Goal: Task Accomplishment & Management: Complete application form

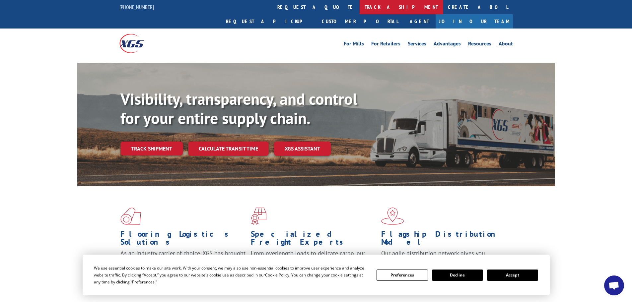
click at [360, 8] on link "track a shipment" at bounding box center [401, 7] width 83 height 14
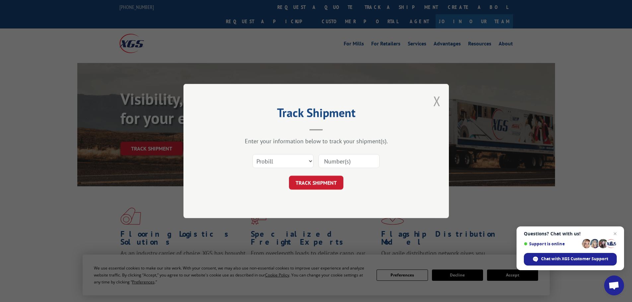
click at [436, 98] on button "Close modal" at bounding box center [437, 101] width 7 height 18
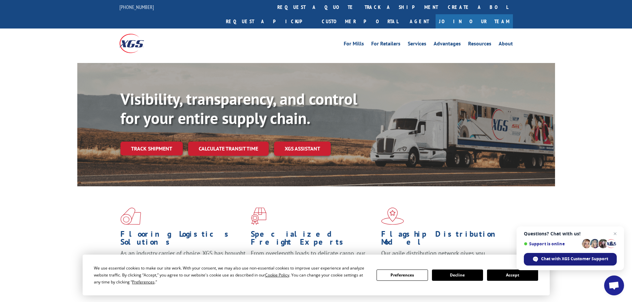
click at [583, 259] on span "Chat with XGS Customer Support" at bounding box center [574, 259] width 67 height 6
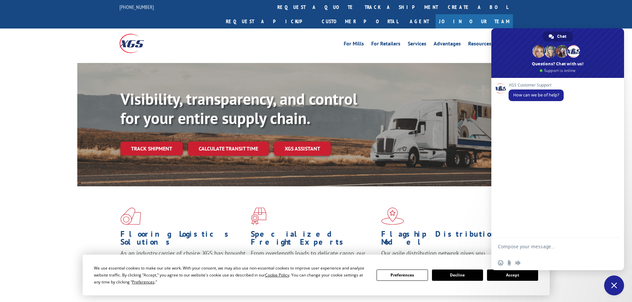
click at [518, 244] on textarea "Compose your message..." at bounding box center [550, 250] width 105 height 12
type textarea "Can I please get a copy of BOL 7032200?"
click at [614, 247] on span "Send" at bounding box center [613, 247] width 5 height 5
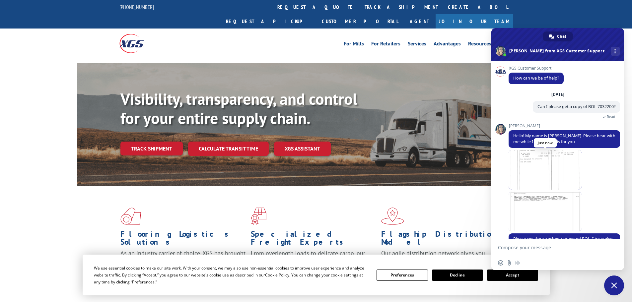
scroll to position [46, 0]
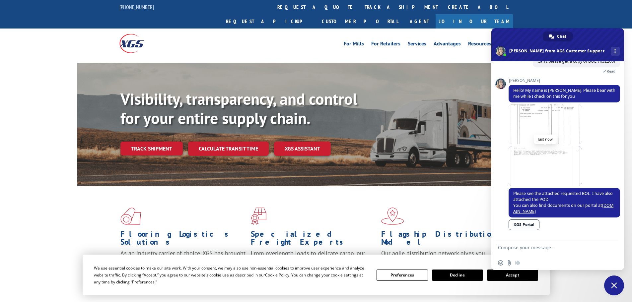
click at [539, 152] on span at bounding box center [545, 166] width 73 height 40
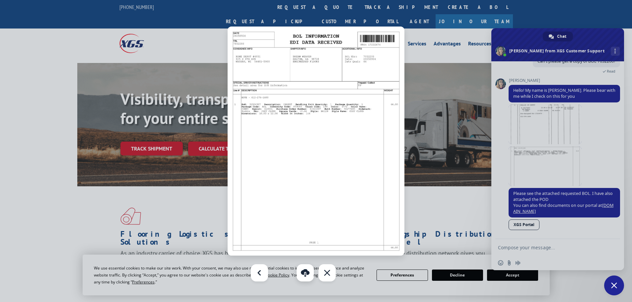
click at [305, 273] on link "Download" at bounding box center [305, 273] width 17 height 17
click at [538, 115] on div at bounding box center [316, 151] width 632 height 302
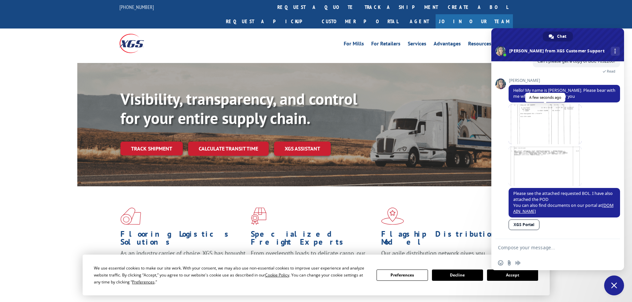
click at [533, 122] on span at bounding box center [545, 125] width 73 height 40
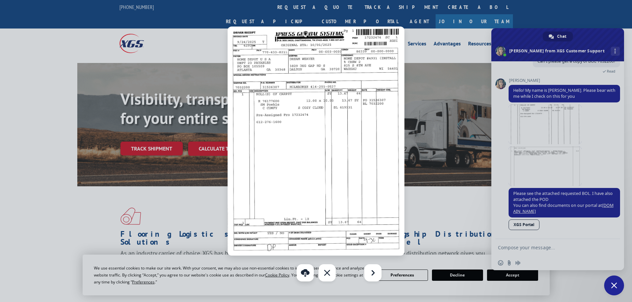
click at [306, 272] on link "Download" at bounding box center [305, 273] width 17 height 17
click at [555, 255] on div at bounding box center [316, 151] width 632 height 302
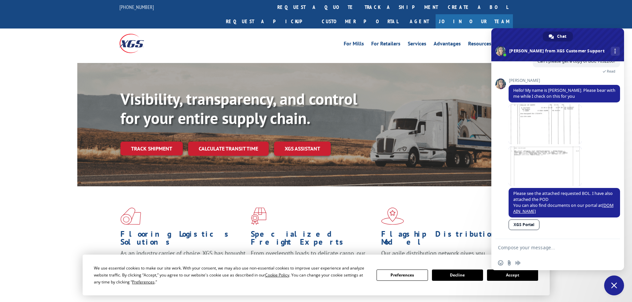
click at [537, 247] on textarea "Compose your message..." at bounding box center [550, 248] width 105 height 6
type textarea "Thanks!"
click at [613, 244] on span "Send" at bounding box center [612, 247] width 11 height 11
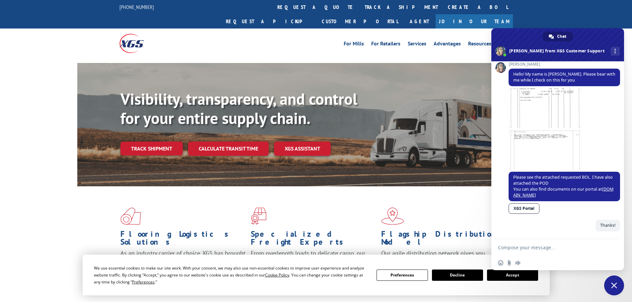
scroll to position [62, 0]
click at [525, 210] on link "XGS Portal" at bounding box center [524, 209] width 31 height 11
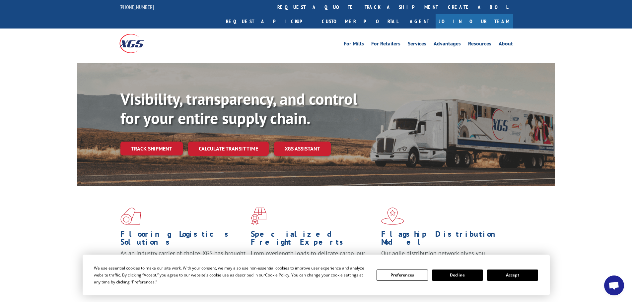
scroll to position [109, 0]
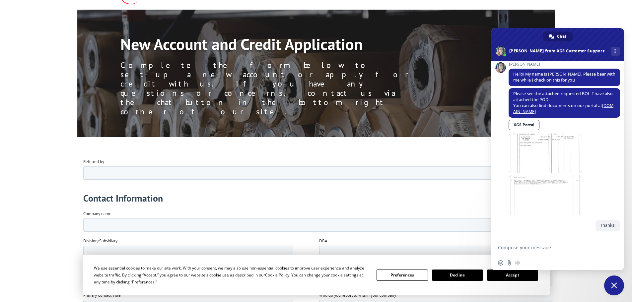
scroll to position [66, 0]
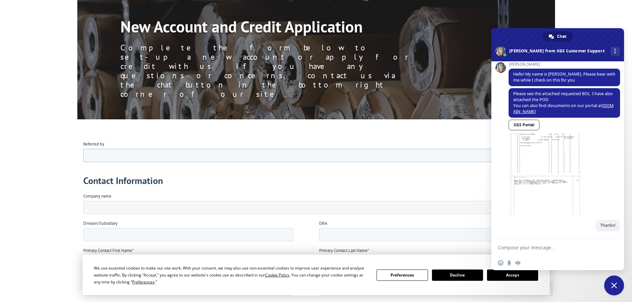
click at [127, 156] on input "Referred by" at bounding box center [317, 155] width 469 height 13
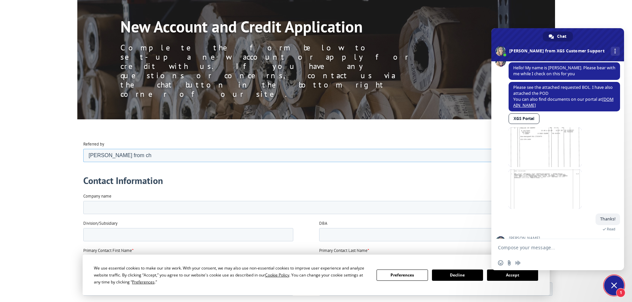
scroll to position [109, 0]
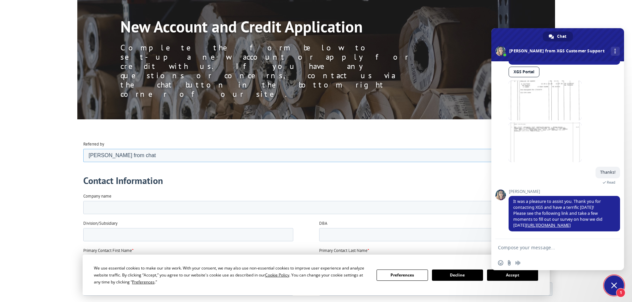
type input "Megan from chat"
click at [140, 208] on input "Company name" at bounding box center [317, 207] width 469 height 13
click at [530, 279] on button "Accept" at bounding box center [512, 275] width 51 height 11
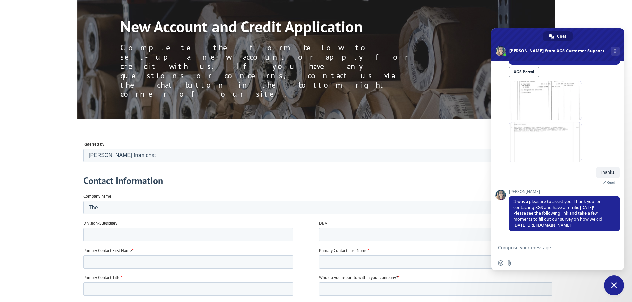
click at [620, 286] on span "Close chat" at bounding box center [615, 286] width 20 height 20
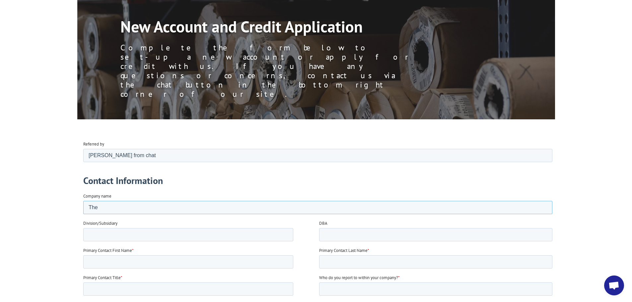
click at [106, 209] on input "The" at bounding box center [317, 207] width 469 height 13
type input "The Home Depot"
click at [171, 234] on input "Division/Subsidiary" at bounding box center [188, 234] width 210 height 13
type input "Store #4931"
click at [167, 261] on input "Primary Contact First Name *" at bounding box center [188, 261] width 210 height 13
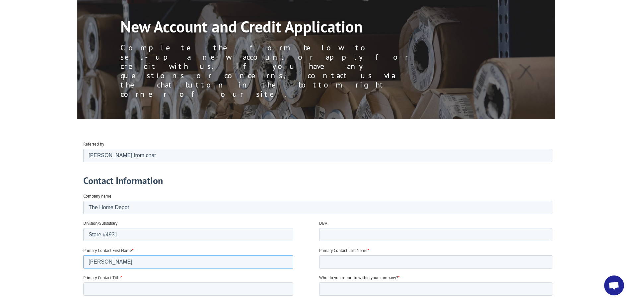
type input "Sara"
click at [349, 256] on input "Primary Contact Last Name *" at bounding box center [435, 261] width 233 height 13
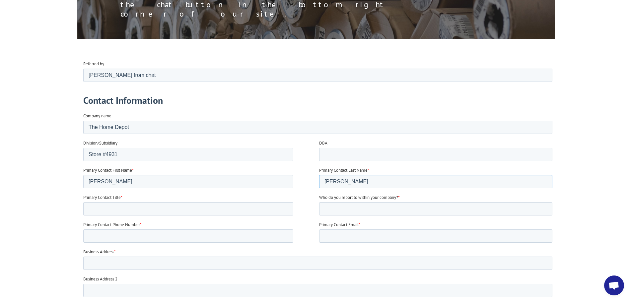
scroll to position [166, 0]
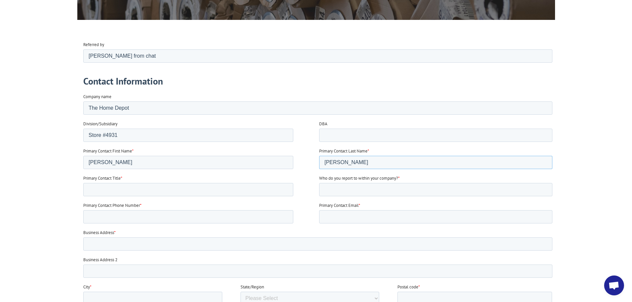
type input "Smelser"
click at [106, 188] on input "Primary Contact Title *" at bounding box center [188, 189] width 210 height 13
type input "Customer Order Specialist"
click at [362, 191] on input "Who do you report to within your company? *" at bounding box center [435, 189] width 233 height 13
type input "Cole Plowman"
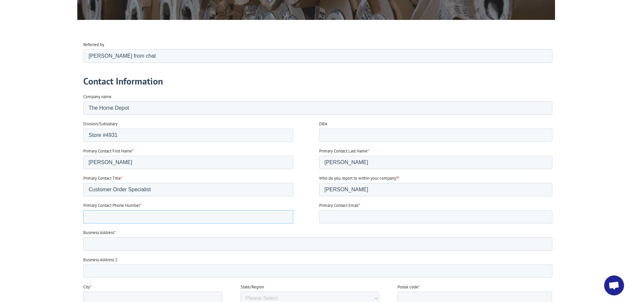
click at [229, 215] on input "Primary Contact Phone Number *" at bounding box center [188, 216] width 210 height 13
type input "715-842-8977"
click at [352, 225] on fieldset "Primary Contact Phone Number * 715-842-8977 Primary Contact Email *" at bounding box center [319, 215] width 472 height 27
click at [346, 214] on input "Primary Contact Email *" at bounding box center [435, 216] width 233 height 13
type input "cos_4931@homedepot.com"
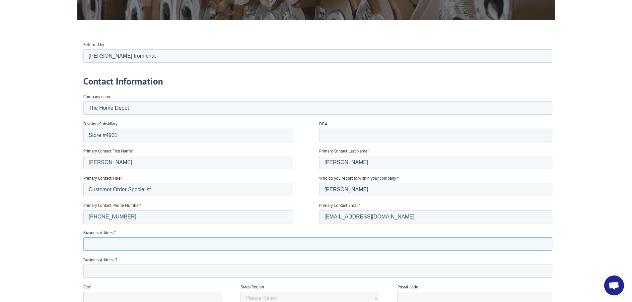
click at [153, 241] on input "Business Address *" at bounding box center [317, 243] width 469 height 13
type input "2705 Sherman St"
click at [158, 299] on input "City *" at bounding box center [152, 298] width 139 height 13
type input "Wausau"
click at [302, 293] on select "Please Select Alabama Alaska Arizona Arkansas California Colorado Connecticut W…" at bounding box center [309, 298] width 139 height 13
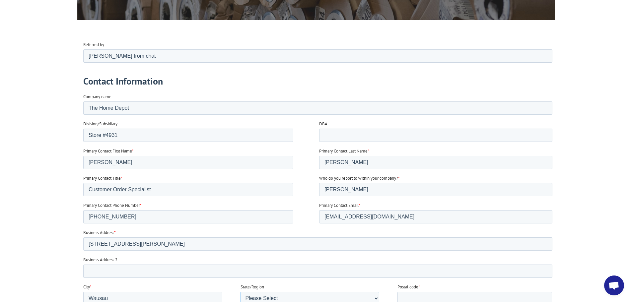
select select "Wisconsin"
click at [240, 292] on select "Please Select Alabama Alaska Arizona Arkansas California Colorado Connecticut W…" at bounding box center [309, 298] width 139 height 13
click at [420, 294] on input "Postal code *" at bounding box center [474, 298] width 155 height 13
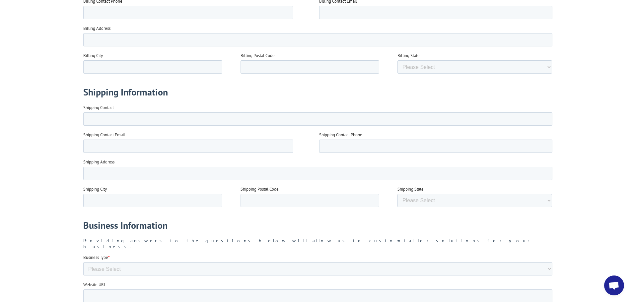
scroll to position [564, 0]
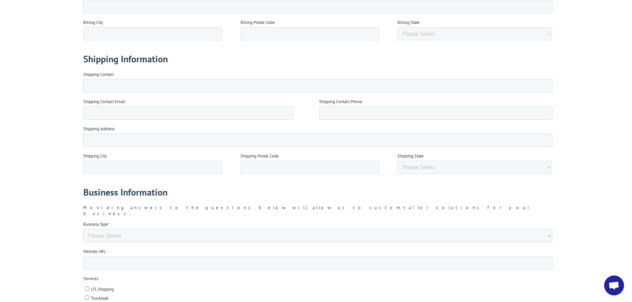
type input "54401"
click at [190, 229] on select "Please Select Flooring Mill, Manufacturer, or Importer Manufacturer - Other Nat…" at bounding box center [317, 235] width 469 height 13
select select "National Retailer"
click at [83, 243] on select "Please Select Flooring Mill, Manufacturer, or Importer Manufacturer - Other Nat…" at bounding box center [317, 235] width 469 height 13
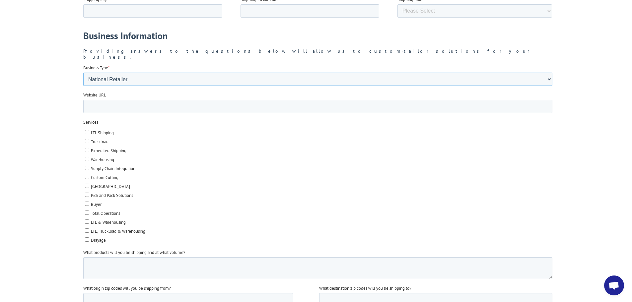
scroll to position [730, 0]
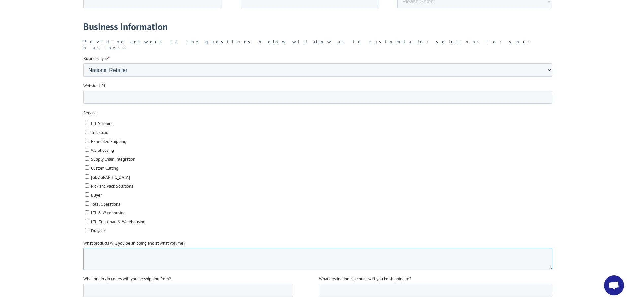
click at [126, 255] on textarea "What products will you be shipping and at what volume?" at bounding box center [317, 259] width 469 height 22
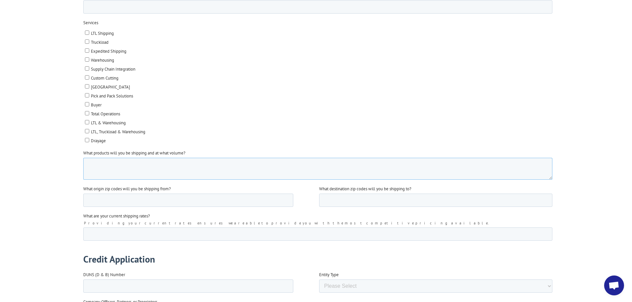
scroll to position [963, 0]
